Goal: Information Seeking & Learning: Learn about a topic

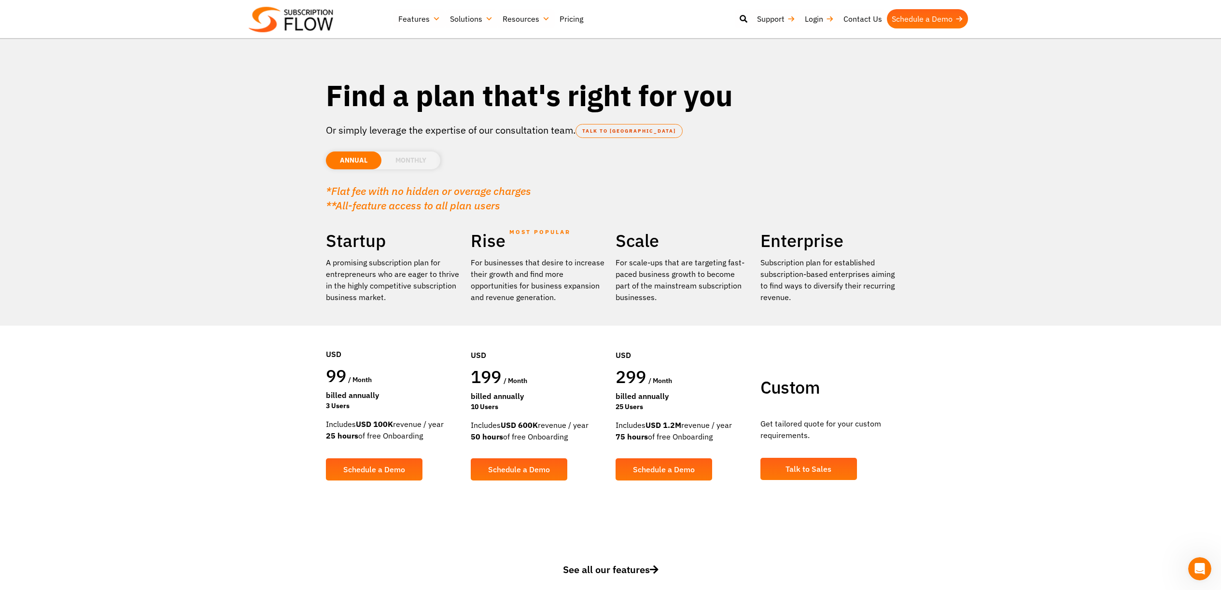
click at [411, 162] on li "MONTHLY" at bounding box center [410, 161] width 59 height 18
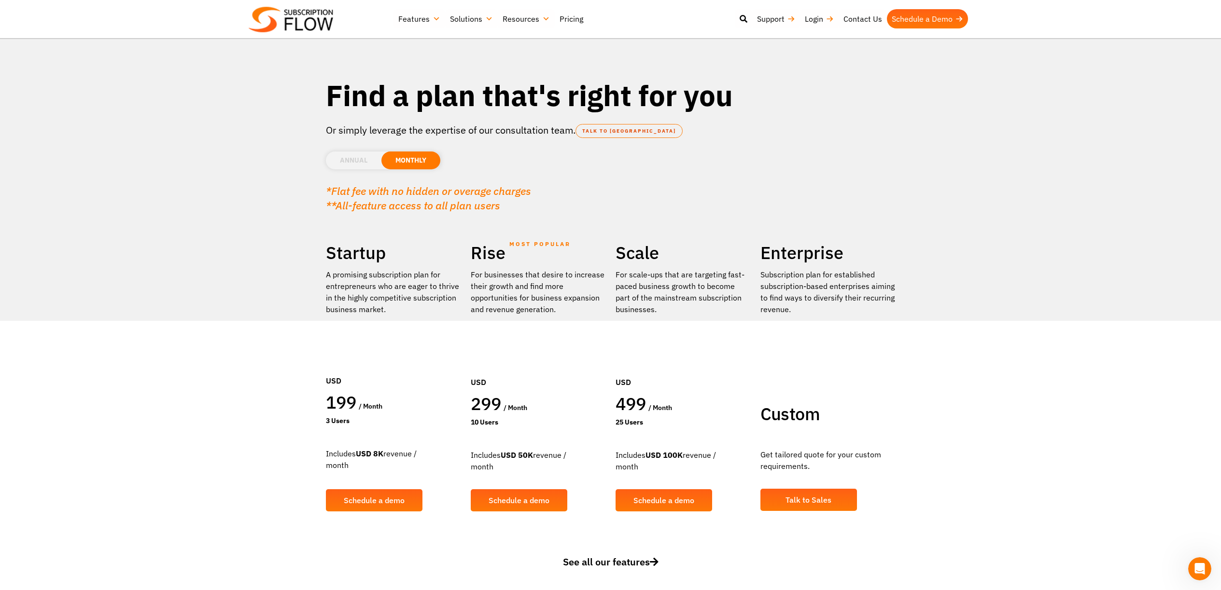
click at [360, 161] on li "ANNUAL" at bounding box center [354, 161] width 56 height 18
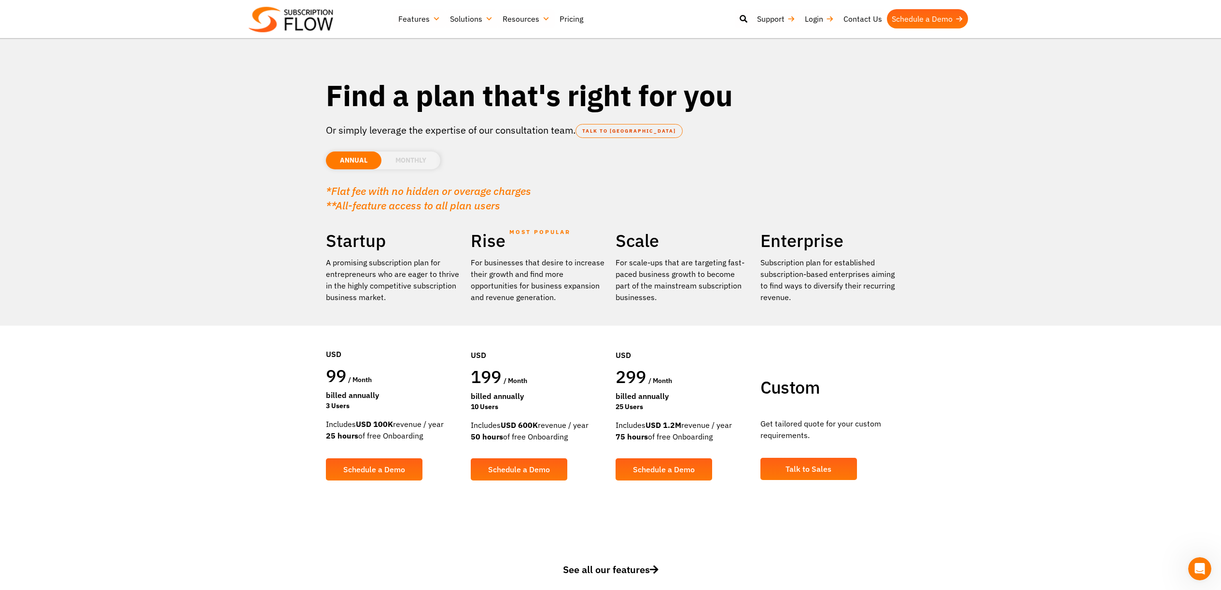
click at [404, 155] on li "MONTHLY" at bounding box center [410, 161] width 59 height 18
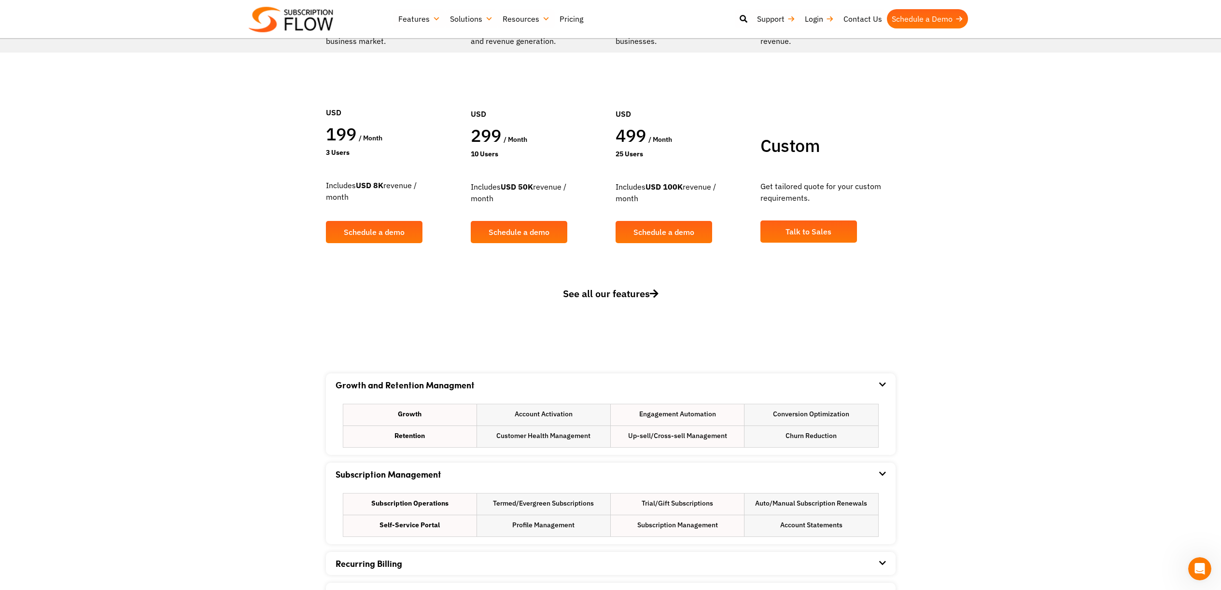
scroll to position [457, 0]
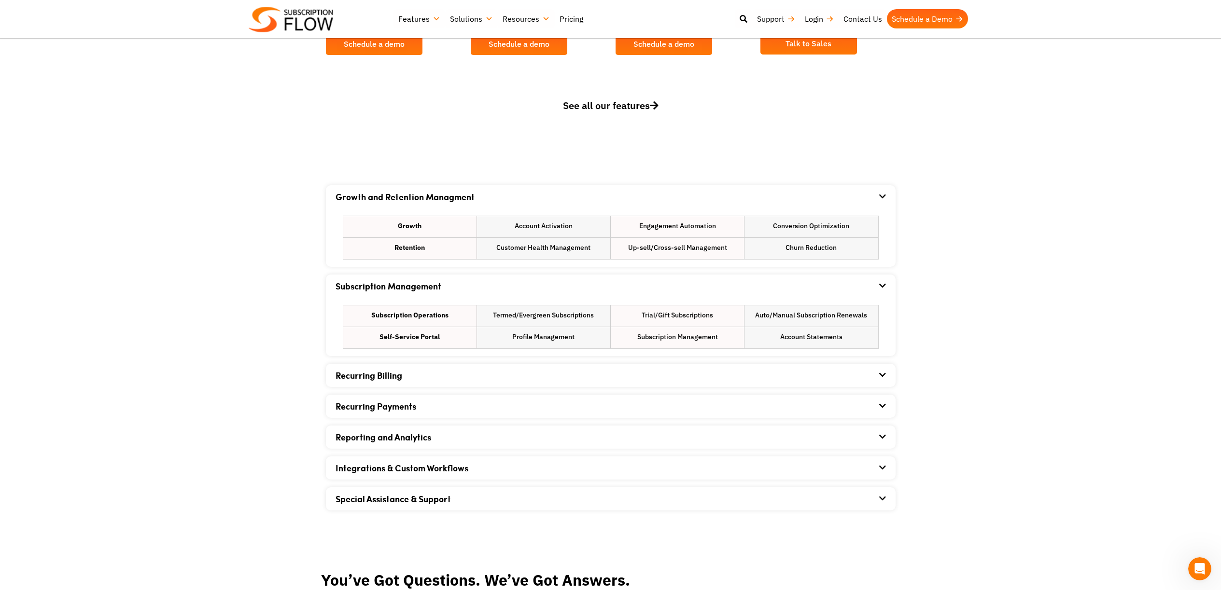
click at [667, 338] on li "Subscription Management" at bounding box center [677, 337] width 133 height 21
